Goal: Task Accomplishment & Management: Manage account settings

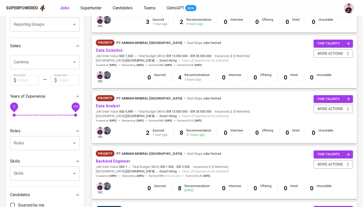
scroll to position [104, 0]
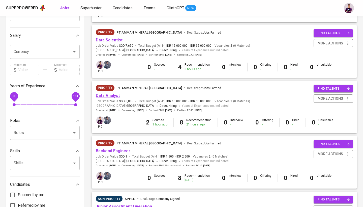
click at [113, 93] on link "Data Analyst" at bounding box center [108, 95] width 24 height 5
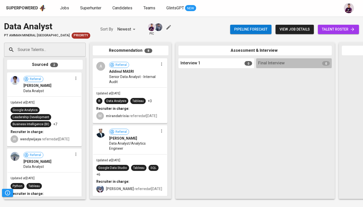
click at [332, 30] on span "talent roster" at bounding box center [338, 29] width 33 height 6
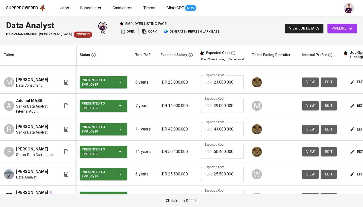
scroll to position [118, 0]
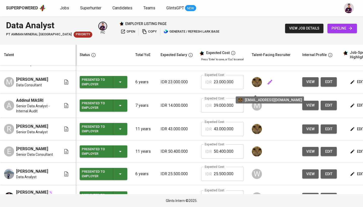
click at [258, 87] on img at bounding box center [257, 82] width 10 height 10
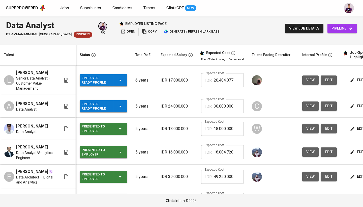
scroll to position [0, 0]
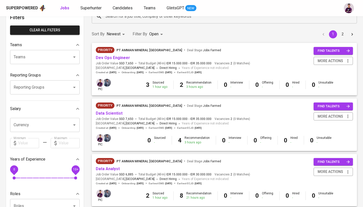
scroll to position [15, 0]
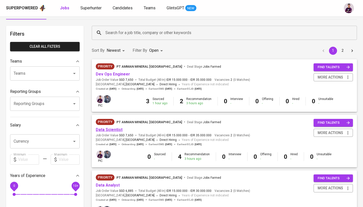
click at [118, 128] on link "Data Scientist" at bounding box center [109, 129] width 27 height 5
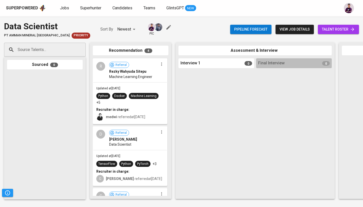
click at [345, 28] on span "talent roster" at bounding box center [338, 29] width 33 height 6
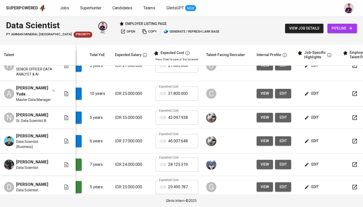
click at [309, 114] on span "edit" at bounding box center [311, 117] width 13 height 6
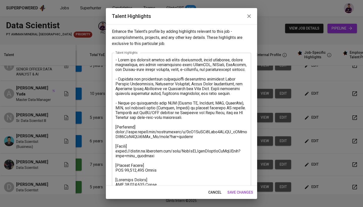
click at [248, 15] on icon "button" at bounding box center [249, 16] width 4 height 4
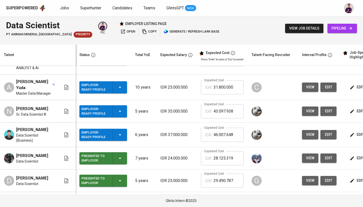
scroll to position [0, 0]
click at [64, 11] on link "Jobs" at bounding box center [65, 8] width 10 height 6
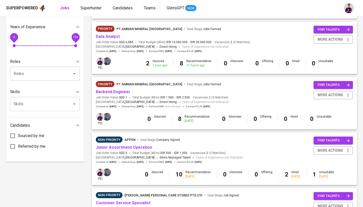
scroll to position [163, 0]
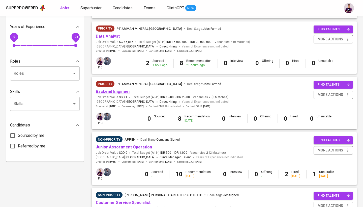
click at [121, 89] on link "Backend Engineer" at bounding box center [113, 91] width 35 height 5
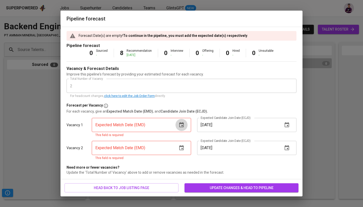
click at [181, 126] on icon "button" at bounding box center [181, 125] width 6 height 6
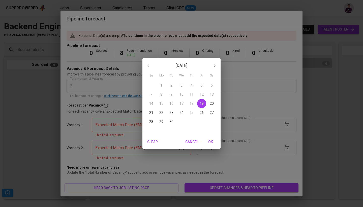
click at [213, 65] on icon "button" at bounding box center [214, 65] width 6 height 6
click at [201, 113] on p "24" at bounding box center [201, 112] width 4 height 5
type input "[DATE]"
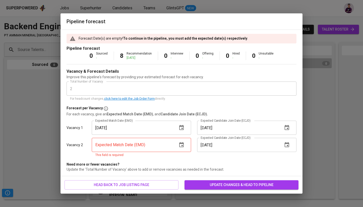
click at [182, 146] on icon "button" at bounding box center [181, 144] width 5 height 5
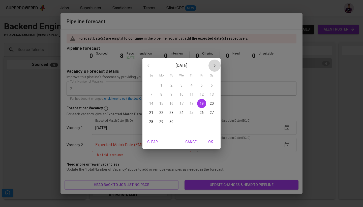
click at [212, 62] on button "button" at bounding box center [214, 65] width 12 height 12
click at [203, 111] on p "24" at bounding box center [201, 112] width 4 height 5
type input "[DATE]"
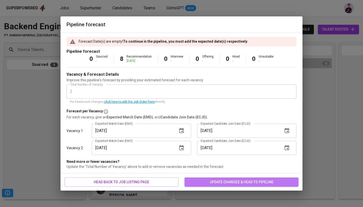
click at [236, 180] on span "update changes & head to pipeline" at bounding box center [241, 182] width 106 height 6
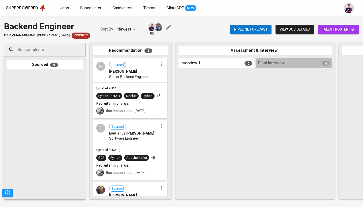
click at [348, 30] on span "talent roster" at bounding box center [338, 29] width 33 height 6
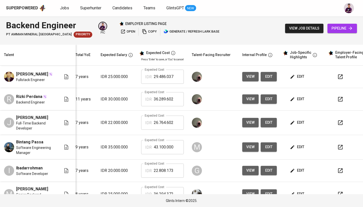
scroll to position [0, 64]
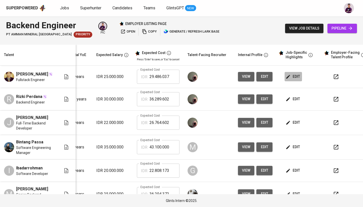
click at [294, 76] on span "edit" at bounding box center [292, 76] width 13 height 6
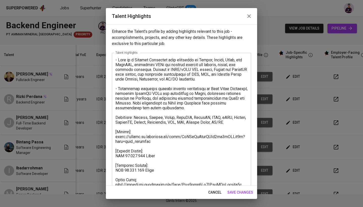
scroll to position [0, 0]
click at [248, 16] on icon "button" at bounding box center [249, 16] width 6 height 6
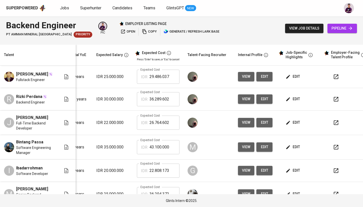
scroll to position [0, 16]
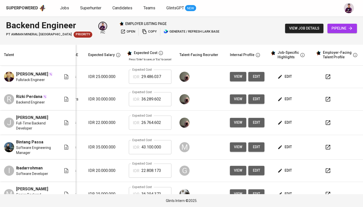
click at [281, 101] on span "edit" at bounding box center [284, 99] width 13 height 6
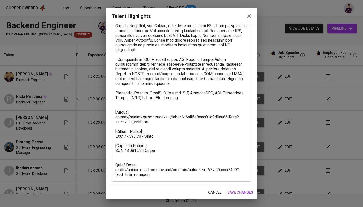
click at [248, 18] on icon "button" at bounding box center [249, 16] width 6 height 6
